Goal: Transaction & Acquisition: Purchase product/service

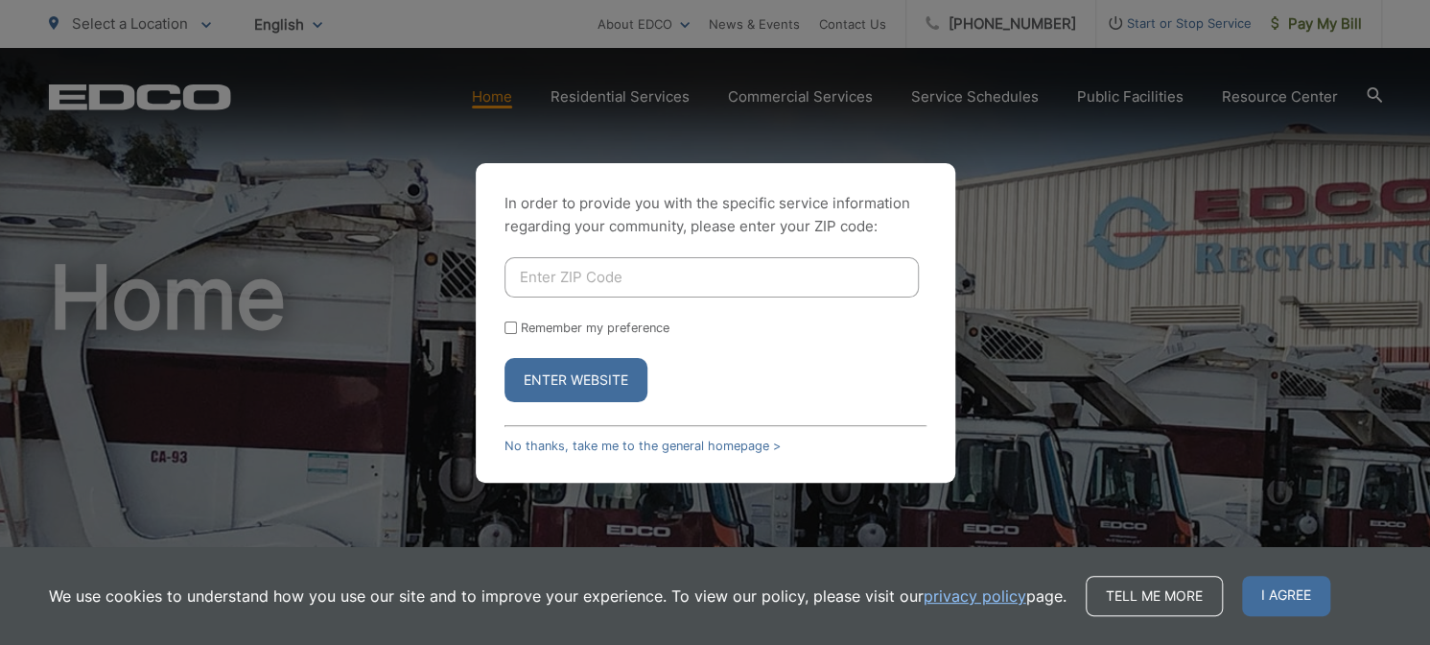
click at [559, 275] on input "Enter ZIP Code" at bounding box center [712, 277] width 414 height 40
type input "92019"
click at [578, 380] on button "Enter Website" at bounding box center [576, 380] width 143 height 44
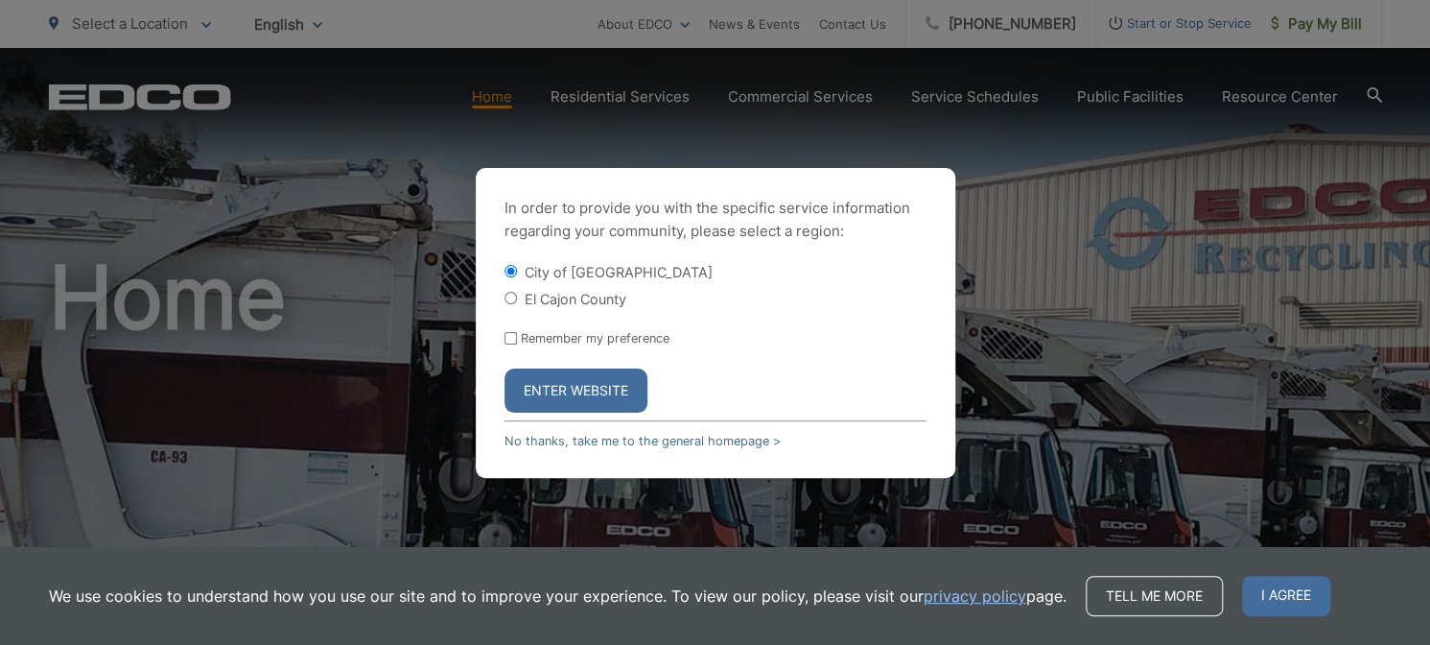
click at [577, 380] on button "Enter Website" at bounding box center [576, 390] width 143 height 44
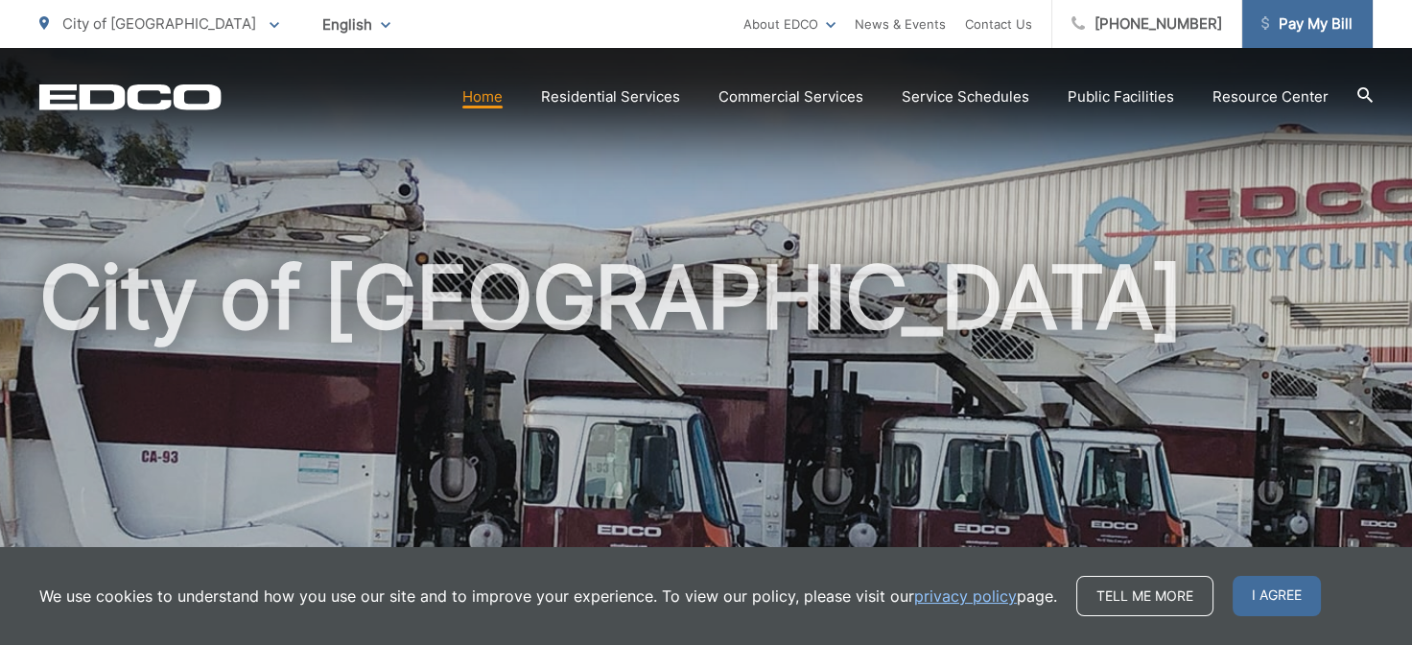
click at [1330, 27] on span "Pay My Bill" at bounding box center [1307, 23] width 91 height 23
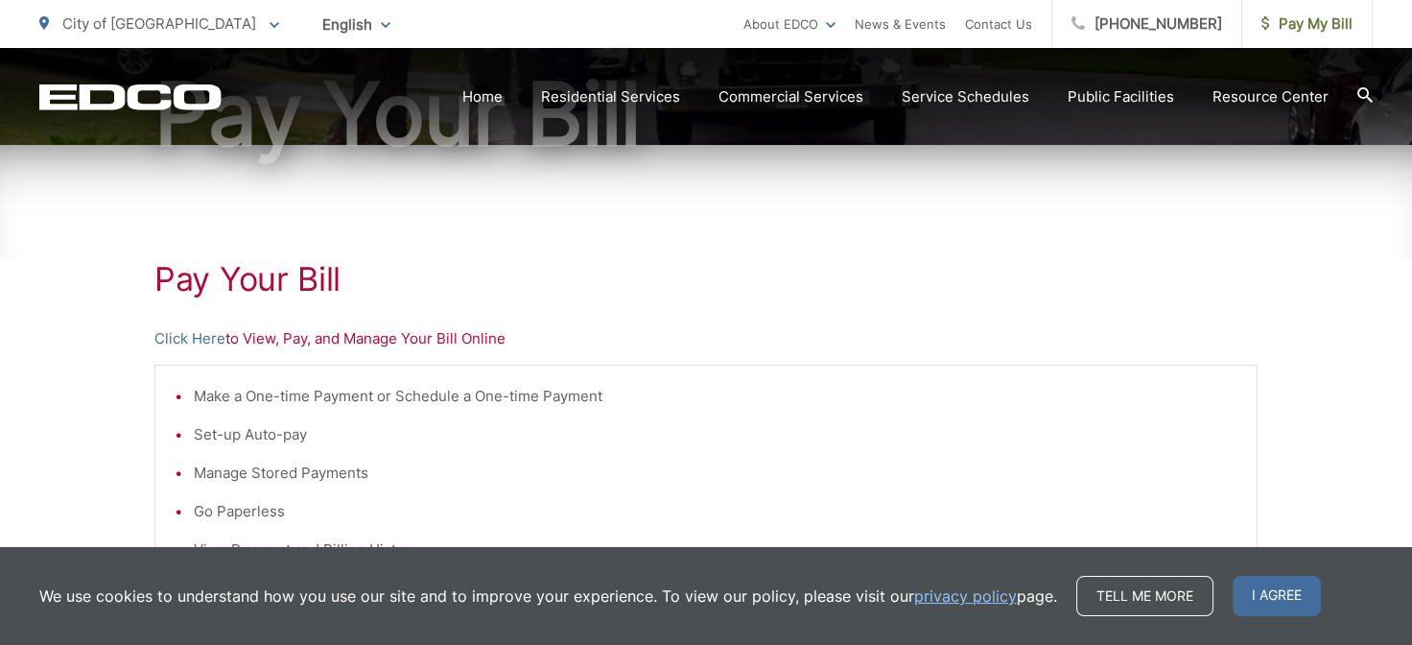
scroll to position [359, 0]
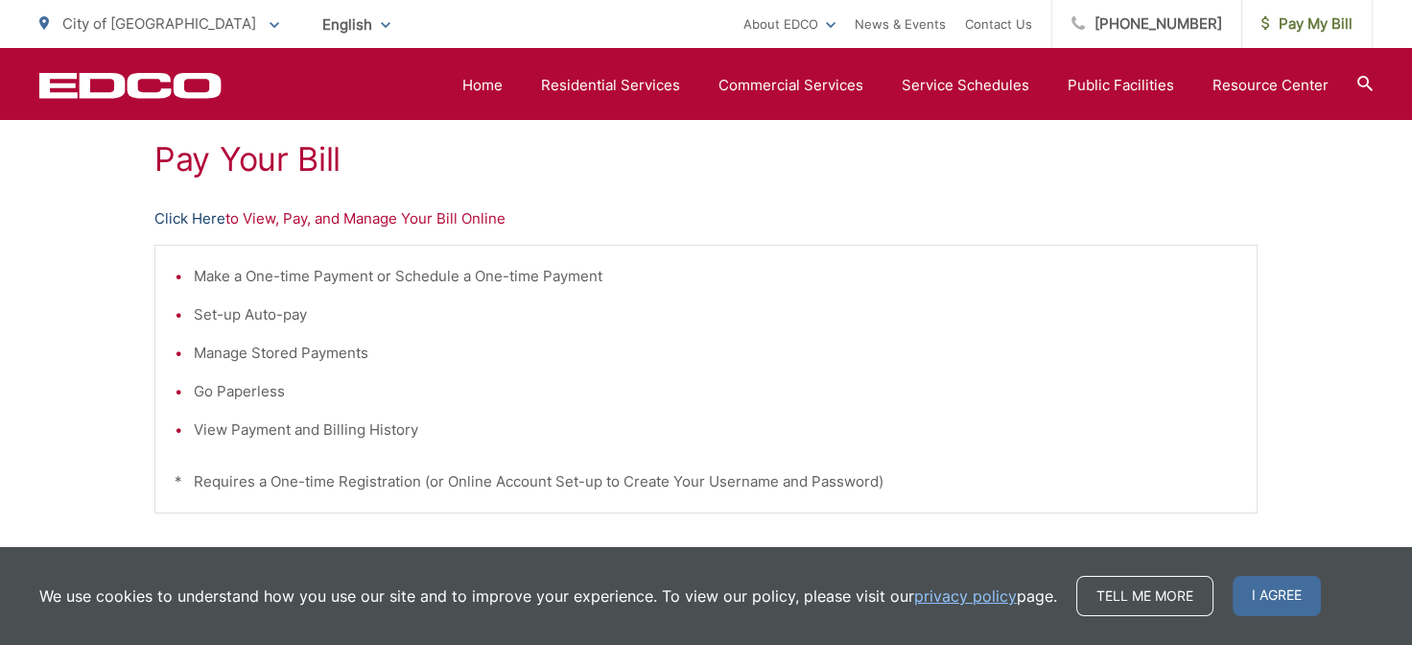
click at [198, 211] on link "Click Here" at bounding box center [189, 218] width 71 height 23
